Goal: Find specific page/section: Find specific page/section

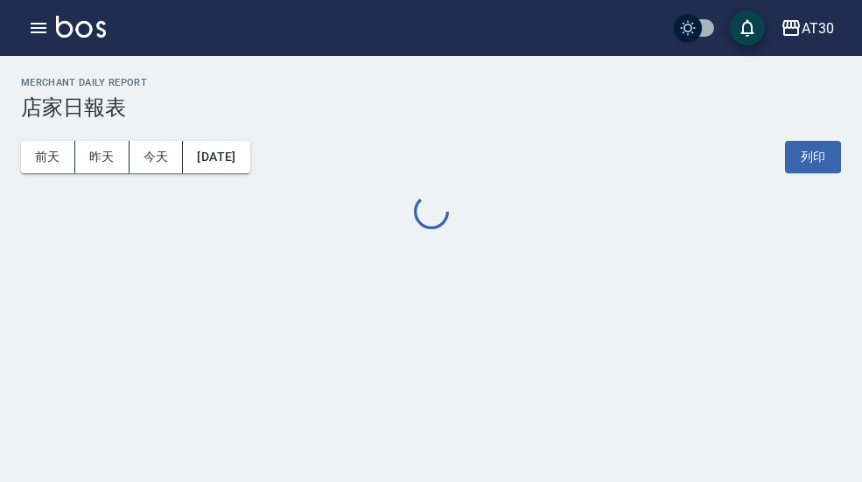
scroll to position [53, 4]
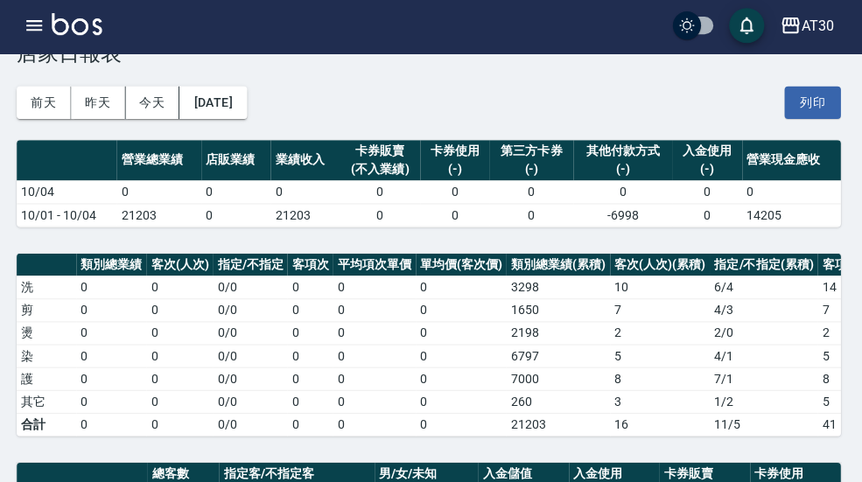
click at [826, 18] on div "AT30" at bounding box center [818, 29] width 32 height 22
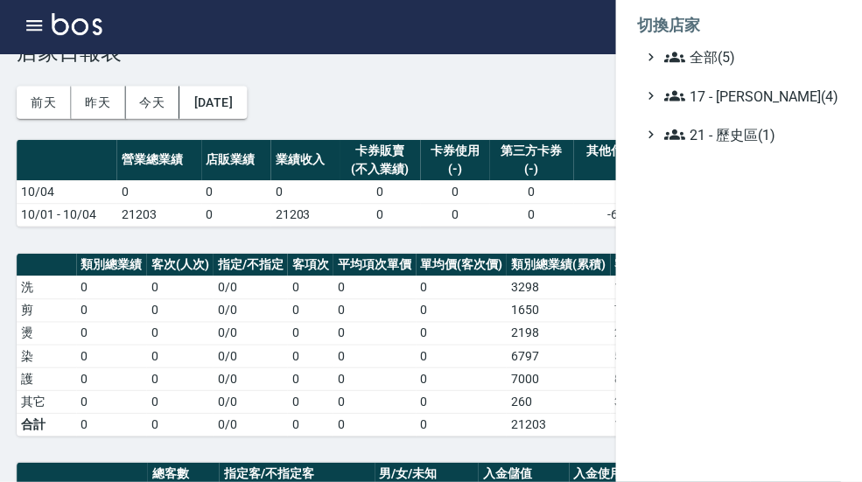
click at [743, 58] on span "全部(5)" at bounding box center [749, 59] width 169 height 21
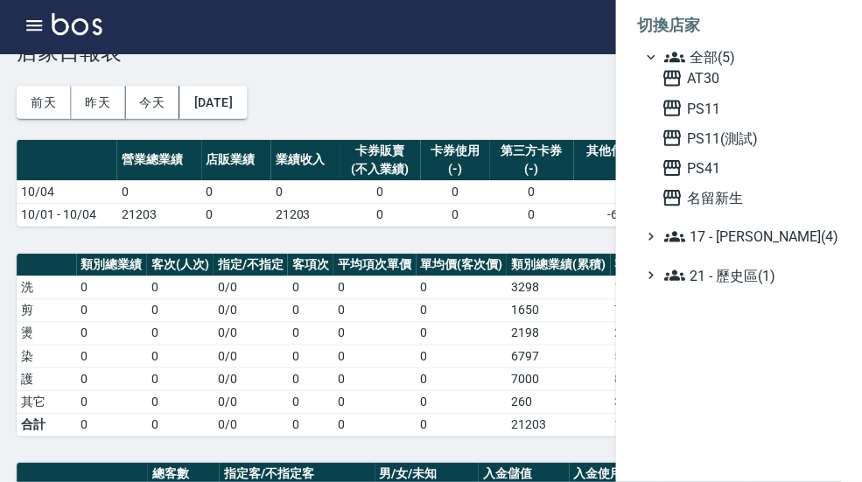
click at [738, 200] on span "名留新生" at bounding box center [749, 199] width 172 height 21
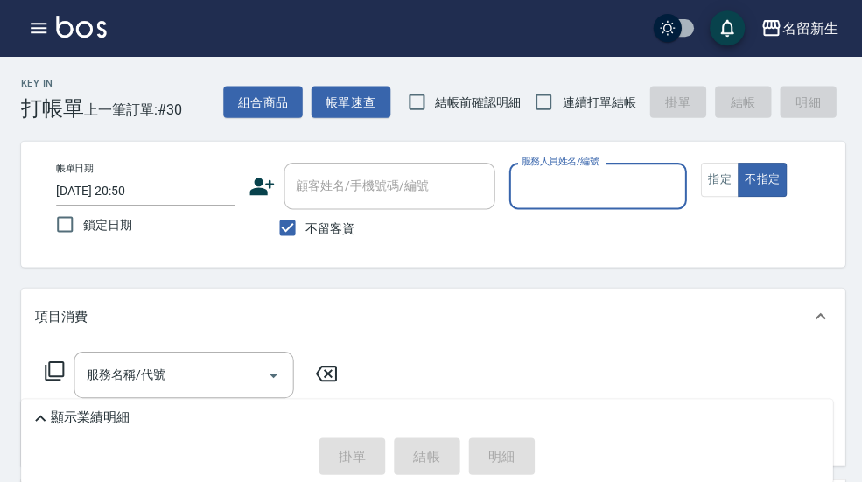
click at [28, 30] on icon "button" at bounding box center [38, 28] width 21 height 21
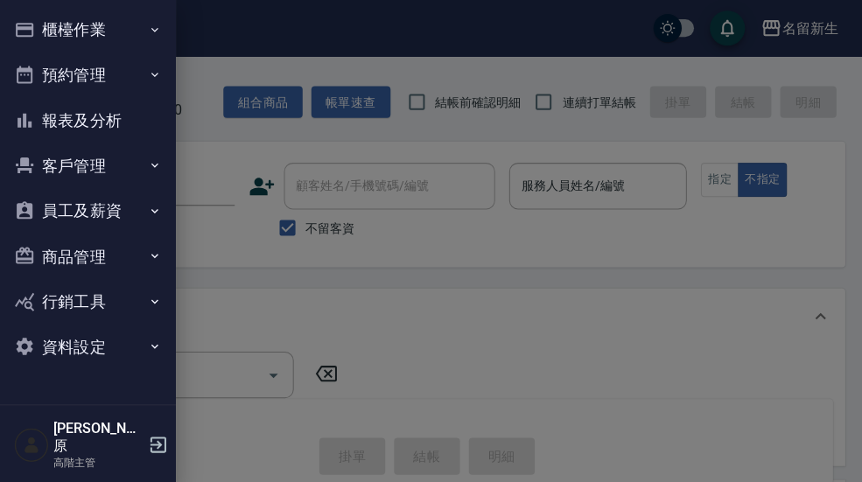
click at [139, 31] on button "櫃檯作業" at bounding box center [87, 30] width 161 height 46
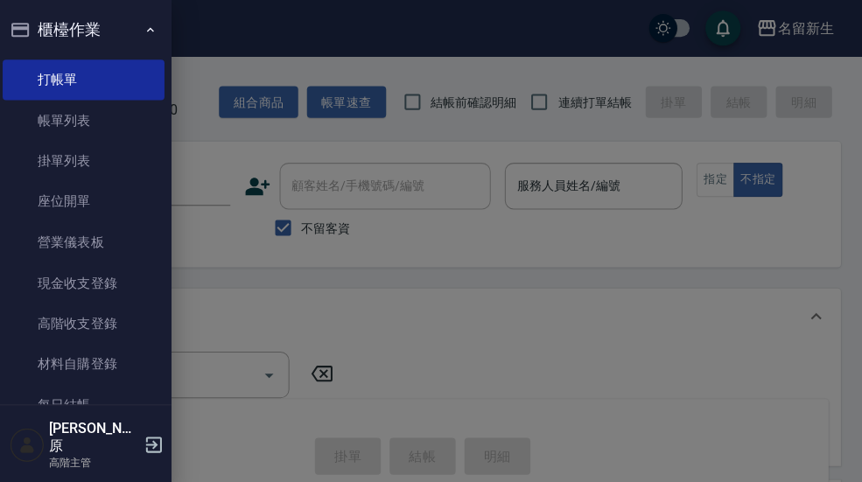
click at [141, 32] on button "櫃檯作業" at bounding box center [87, 30] width 161 height 46
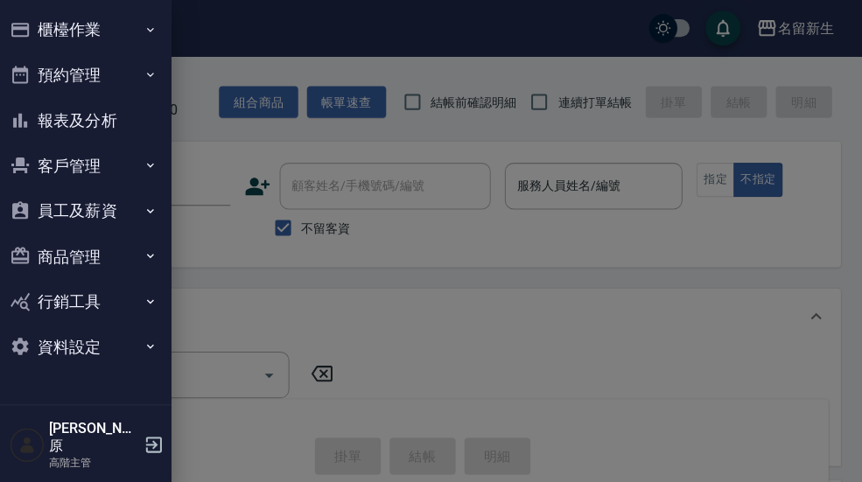
click at [116, 125] on button "報表及分析" at bounding box center [87, 120] width 161 height 46
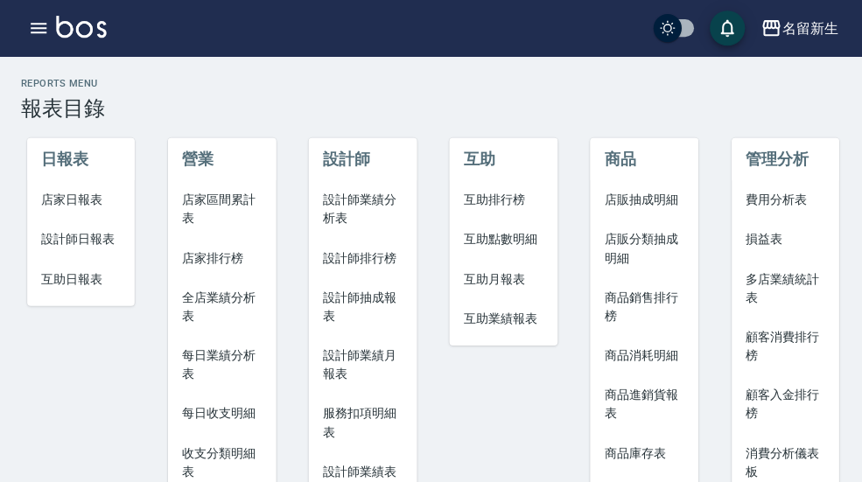
click at [84, 203] on span "店家日報表" at bounding box center [81, 199] width 80 height 18
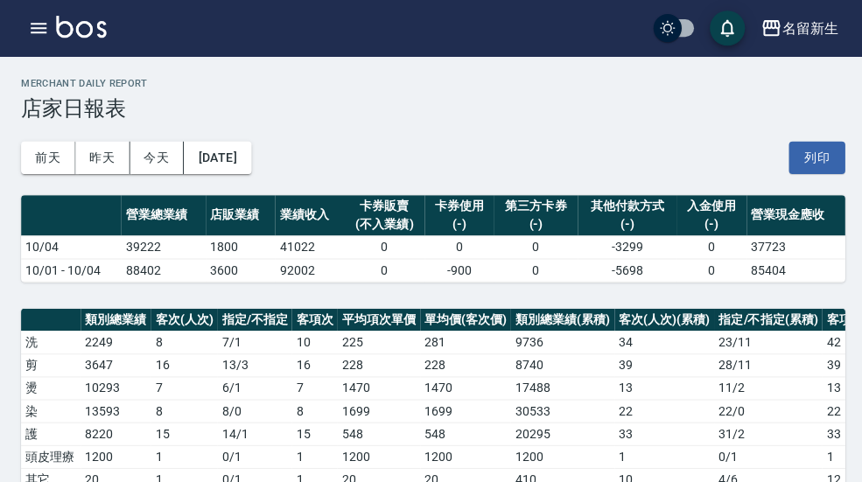
click at [807, 45] on button "名留新生" at bounding box center [795, 29] width 91 height 36
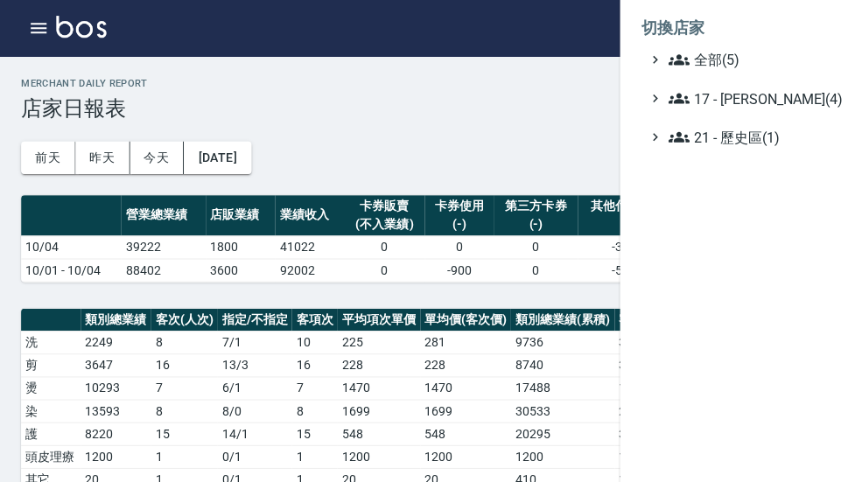
click at [768, 62] on span "全部(5)" at bounding box center [749, 59] width 169 height 21
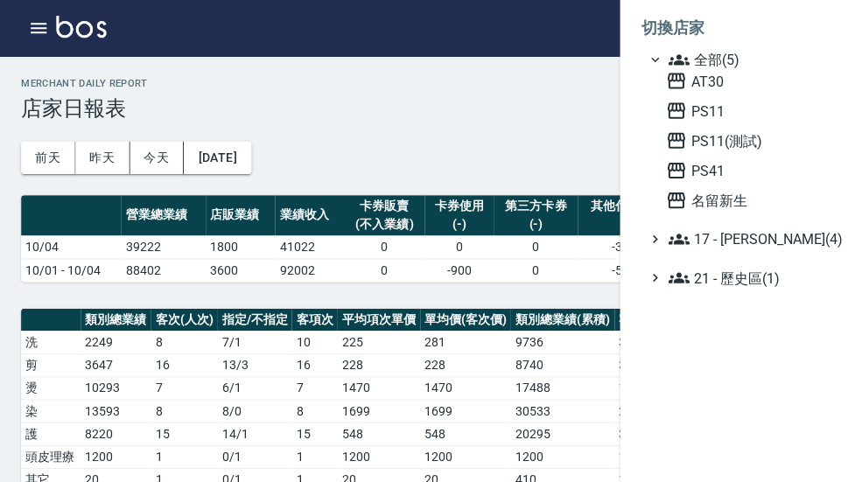
click at [736, 179] on span "PS41" at bounding box center [749, 169] width 172 height 21
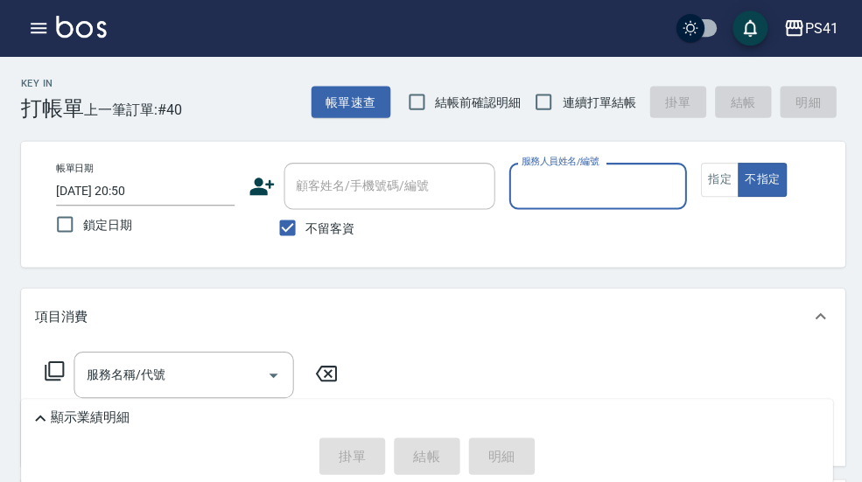
click at [30, 43] on button "button" at bounding box center [38, 28] width 35 height 35
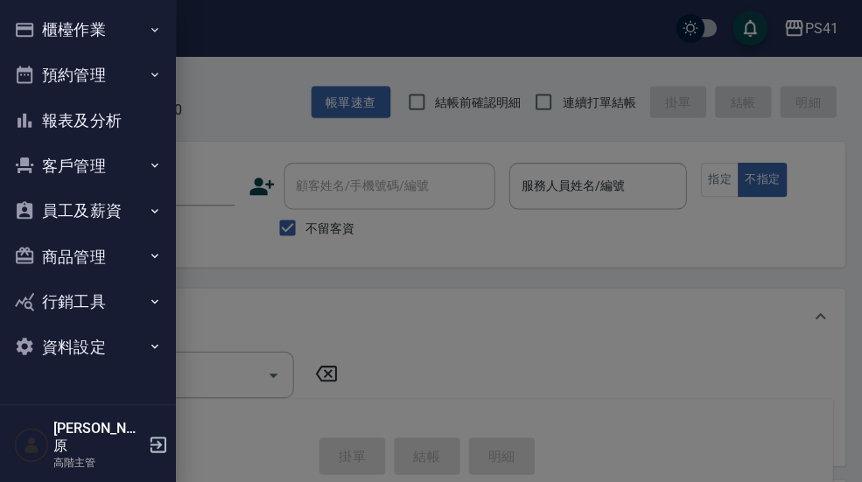
click at [143, 32] on button "櫃檯作業" at bounding box center [87, 30] width 161 height 46
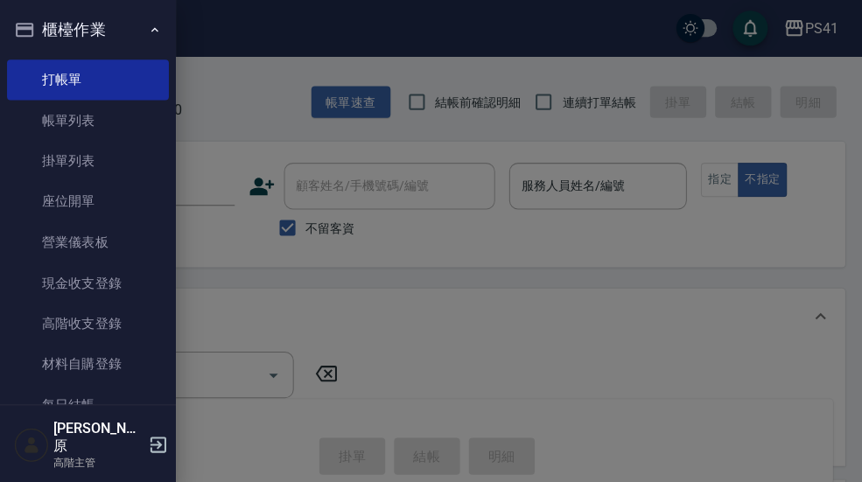
click at [147, 32] on icon "button" at bounding box center [154, 30] width 14 height 14
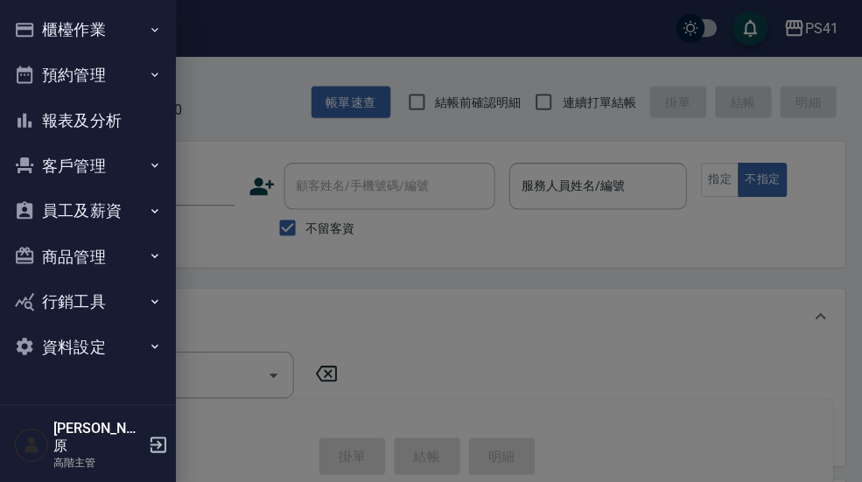
click at [126, 124] on button "報表及分析" at bounding box center [87, 120] width 161 height 46
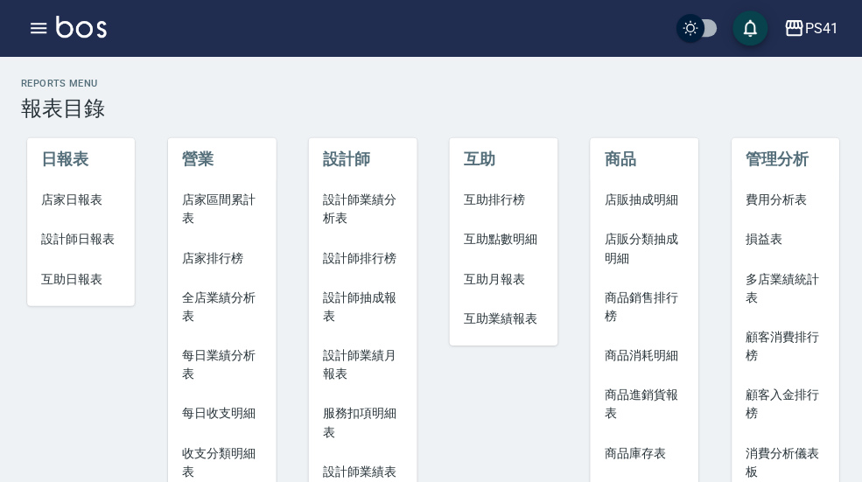
click at [109, 207] on span "店家日報表" at bounding box center [81, 199] width 80 height 18
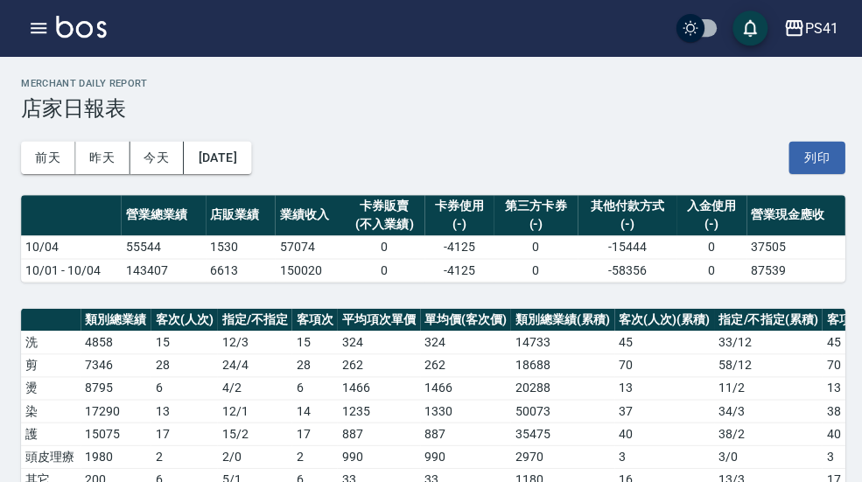
click at [802, 37] on div "PS41" at bounding box center [817, 29] width 33 height 22
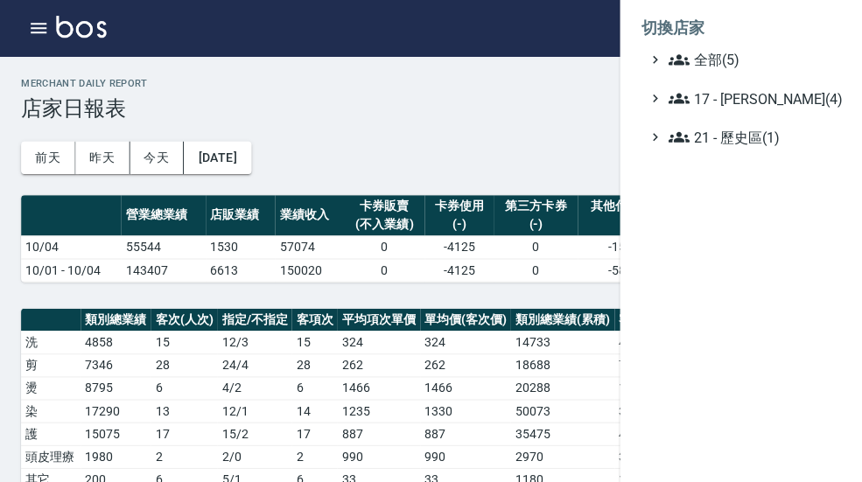
click at [766, 64] on span "全部(5)" at bounding box center [749, 59] width 169 height 21
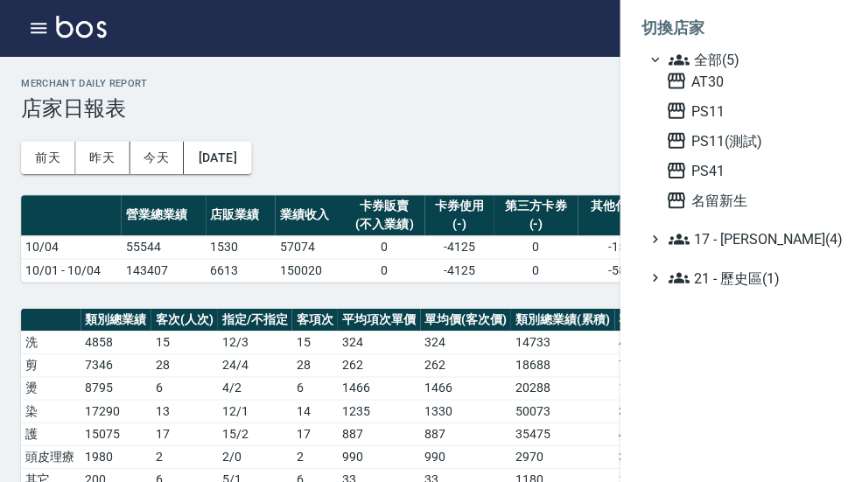
click at [741, 208] on span "名留新生" at bounding box center [749, 199] width 172 height 21
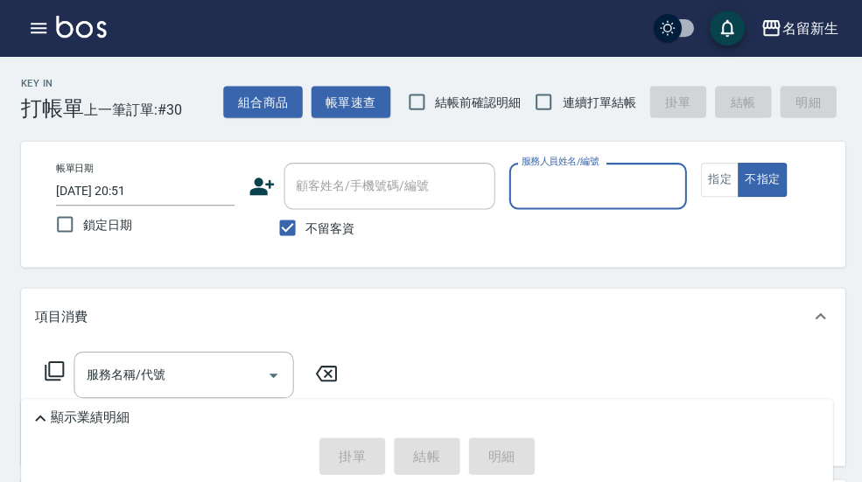
click at [36, 38] on icon "button" at bounding box center [38, 28] width 21 height 21
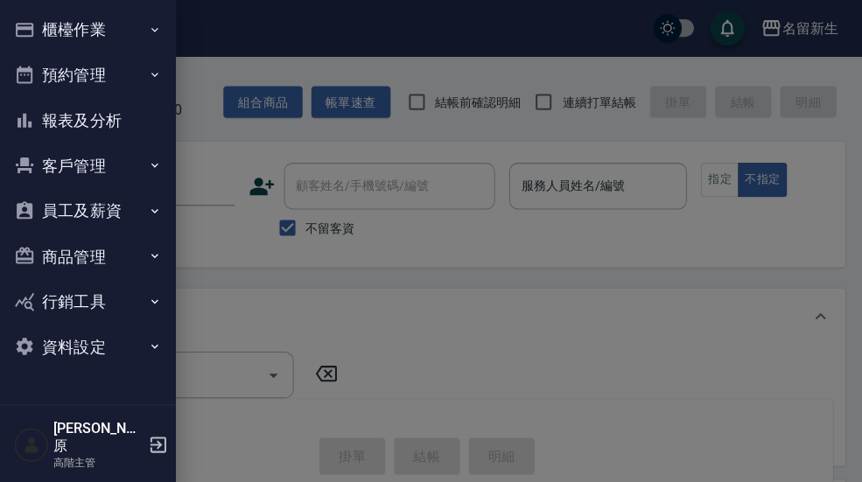
click at [106, 120] on button "報表及分析" at bounding box center [87, 120] width 161 height 46
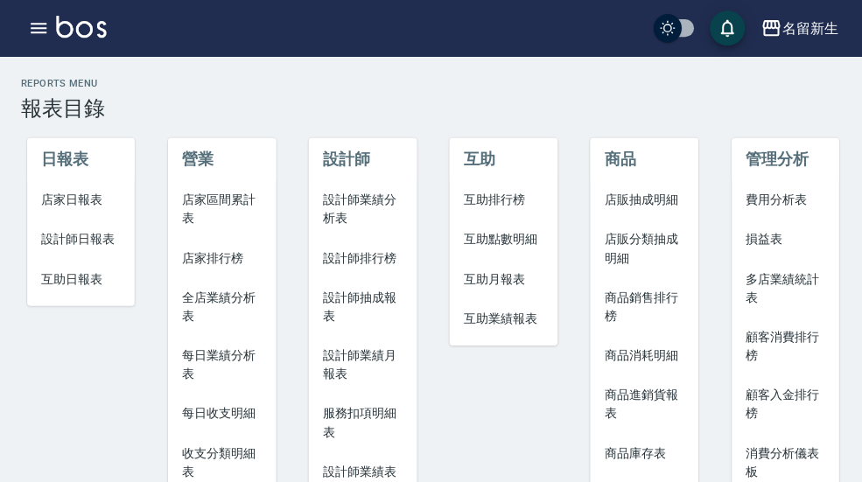
click at [120, 204] on span "店家日報表" at bounding box center [81, 199] width 80 height 18
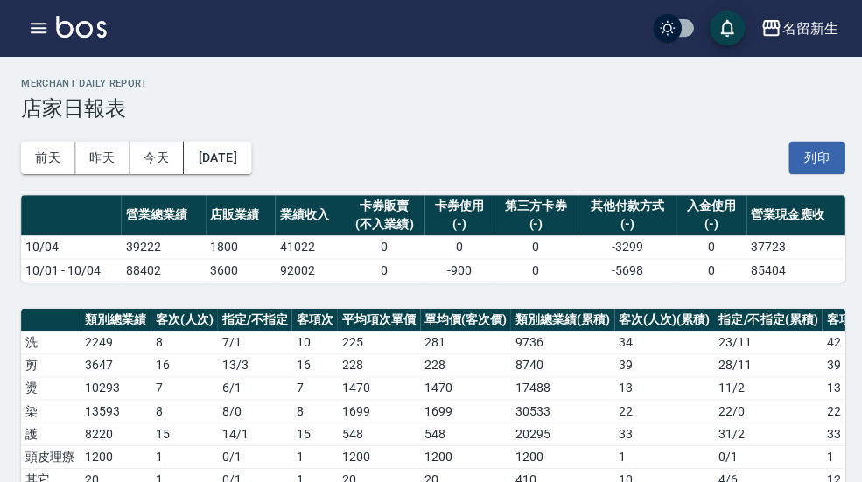
click at [35, 31] on icon "button" at bounding box center [38, 28] width 21 height 21
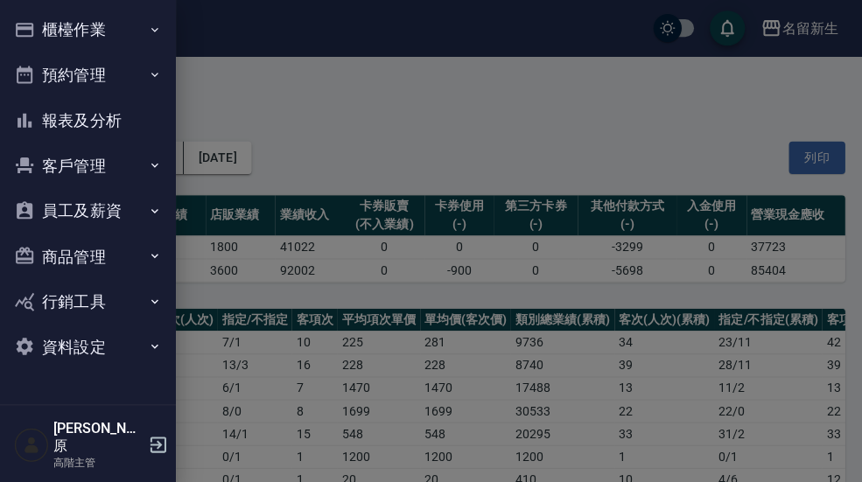
click at [127, 126] on button "報表及分析" at bounding box center [87, 120] width 161 height 46
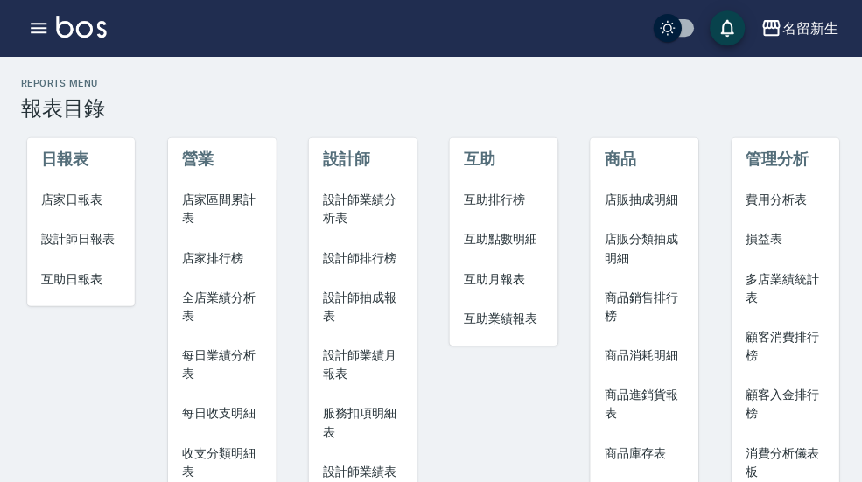
click at [113, 246] on span "設計師日報表" at bounding box center [81, 238] width 80 height 18
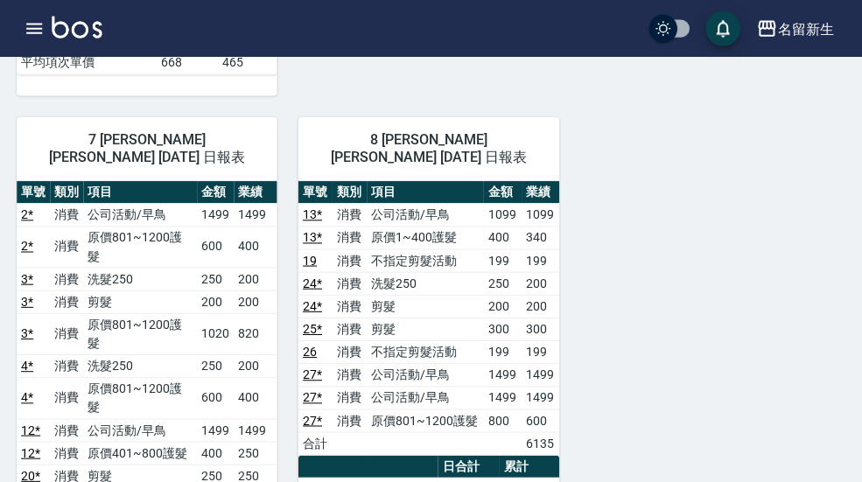
scroll to position [1034, 0]
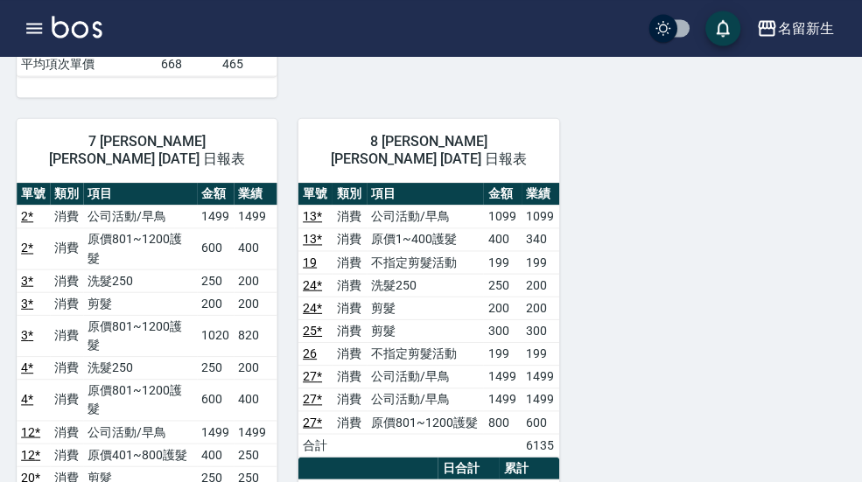
click at [29, 35] on icon "button" at bounding box center [38, 28] width 21 height 21
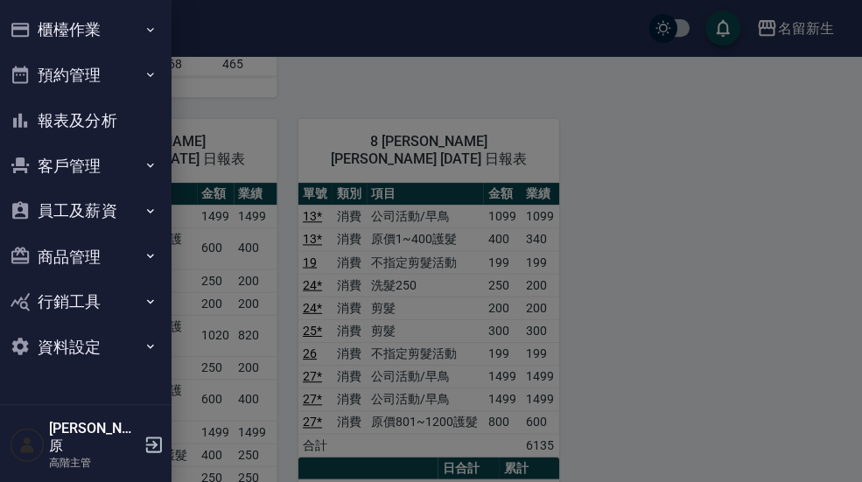
click at [107, 124] on button "報表及分析" at bounding box center [87, 120] width 161 height 46
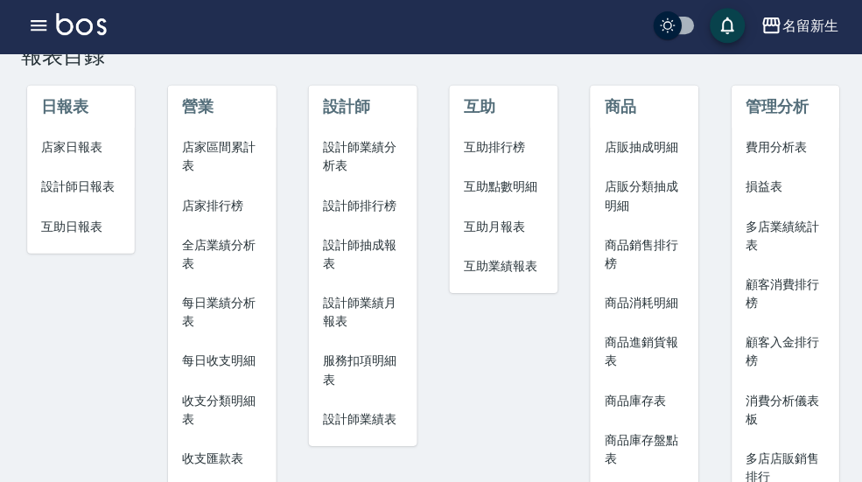
click at [89, 235] on li "互助日報表" at bounding box center [81, 227] width 108 height 39
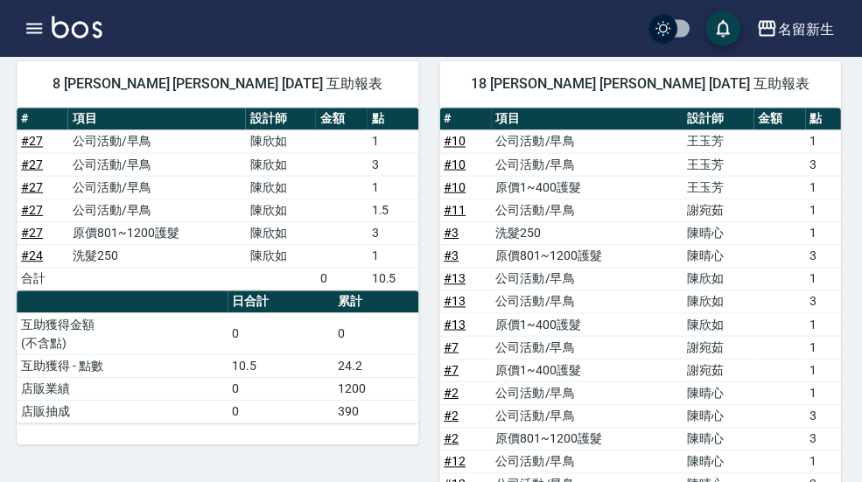
scroll to position [1139, 0]
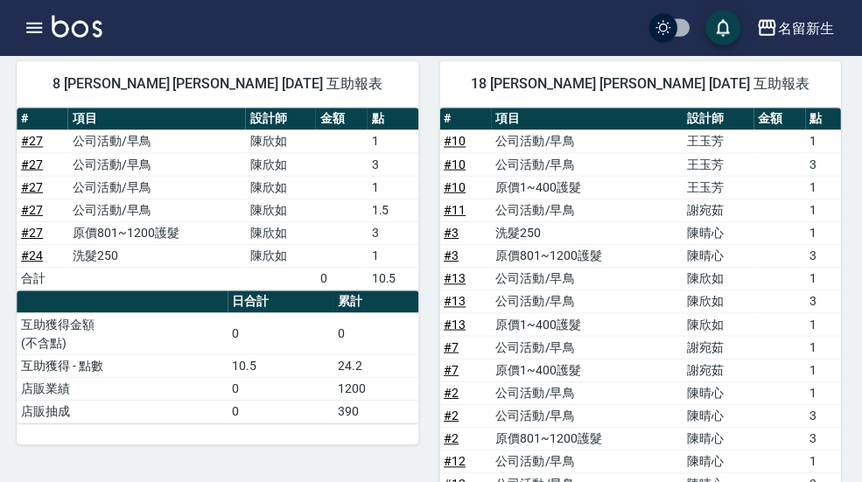
click at [31, 32] on icon "button" at bounding box center [39, 28] width 16 height 11
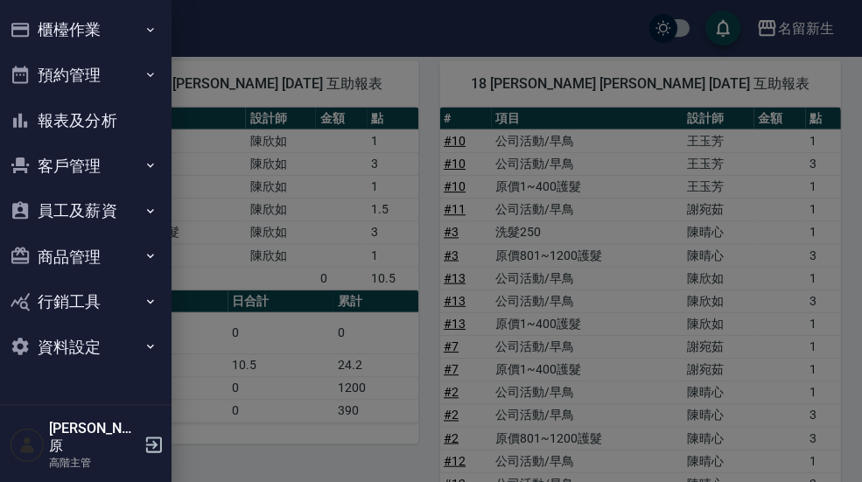
click at [107, 123] on button "報表及分析" at bounding box center [87, 120] width 161 height 46
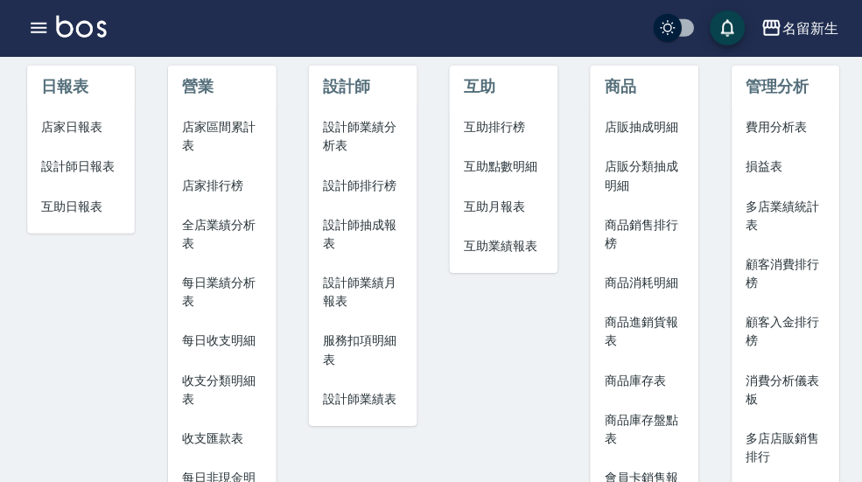
scroll to position [73, 0]
click at [392, 236] on span "設計師抽成報表" at bounding box center [361, 232] width 80 height 37
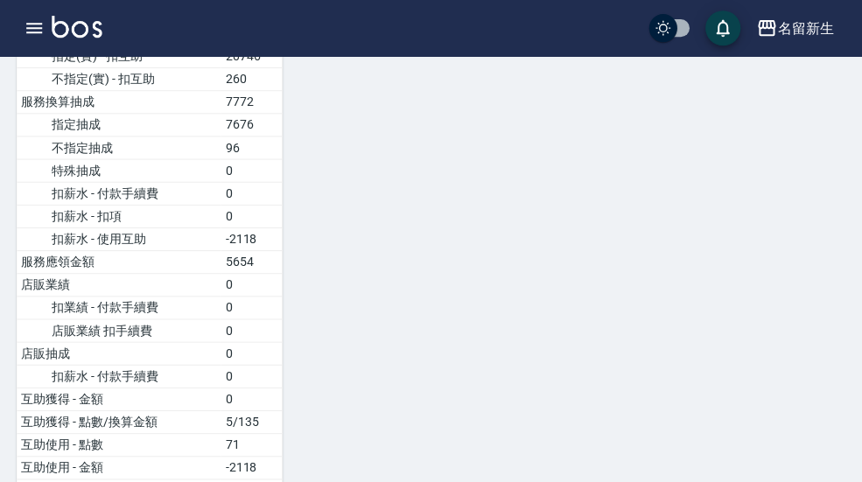
scroll to position [2000, 0]
click at [21, 31] on button "button" at bounding box center [38, 28] width 35 height 35
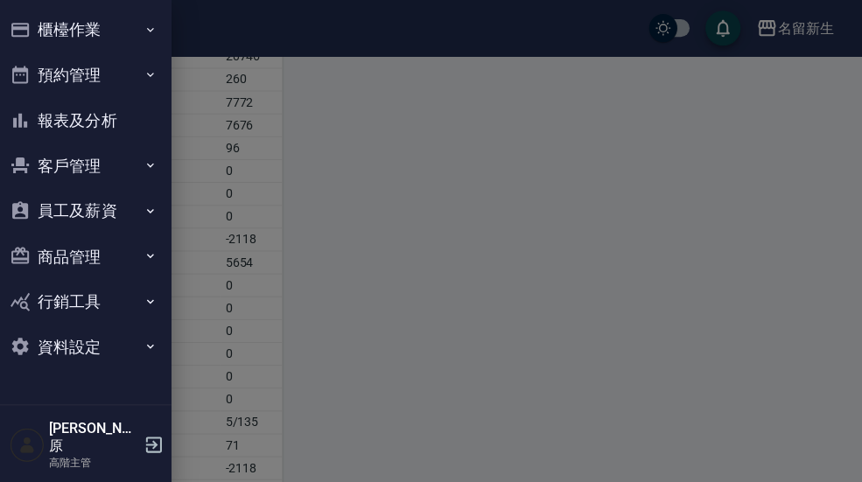
click at [99, 122] on button "報表及分析" at bounding box center [87, 120] width 161 height 46
